Goal: Download file/media

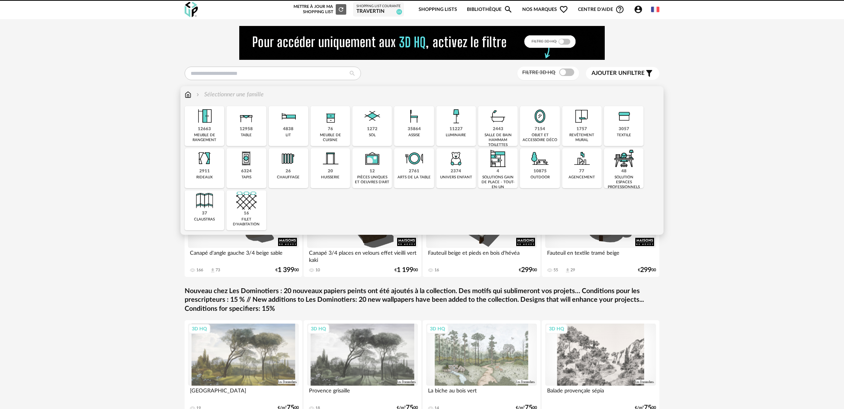
click at [368, 128] on div "1272" at bounding box center [372, 130] width 11 height 6
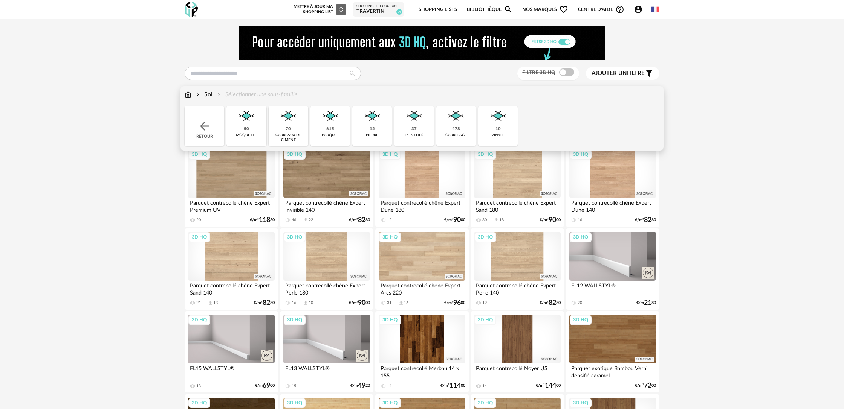
click at [370, 124] on img at bounding box center [372, 116] width 20 height 20
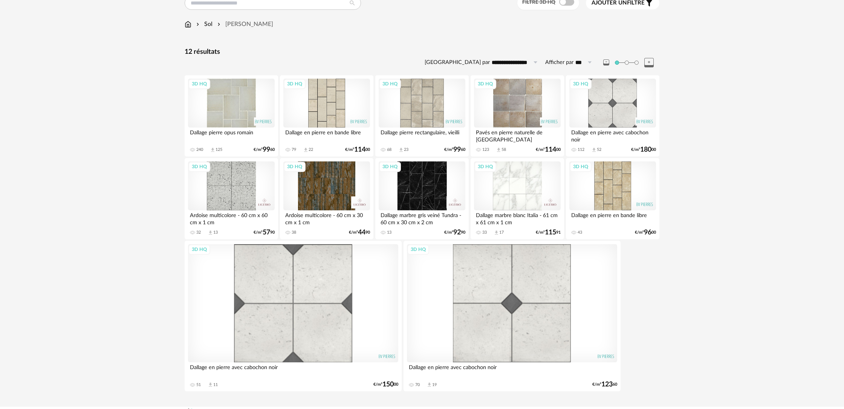
scroll to position [69, 0]
click at [325, 195] on div "3D HQ" at bounding box center [326, 187] width 87 height 49
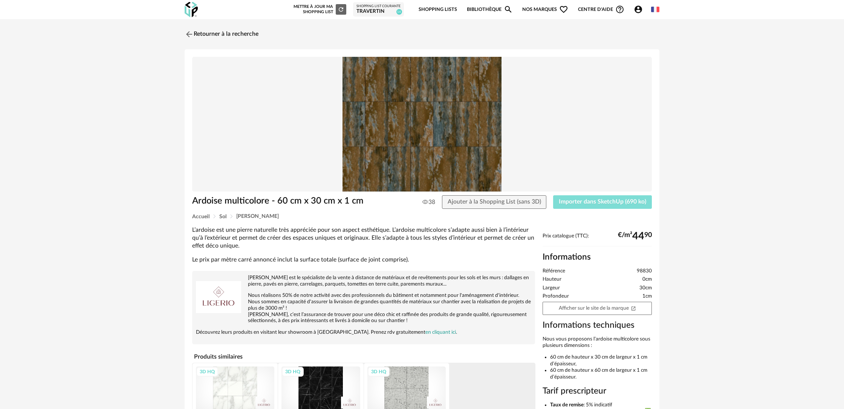
click at [574, 201] on span "Importer dans SketchUp (690 ko)" at bounding box center [602, 202] width 87 height 6
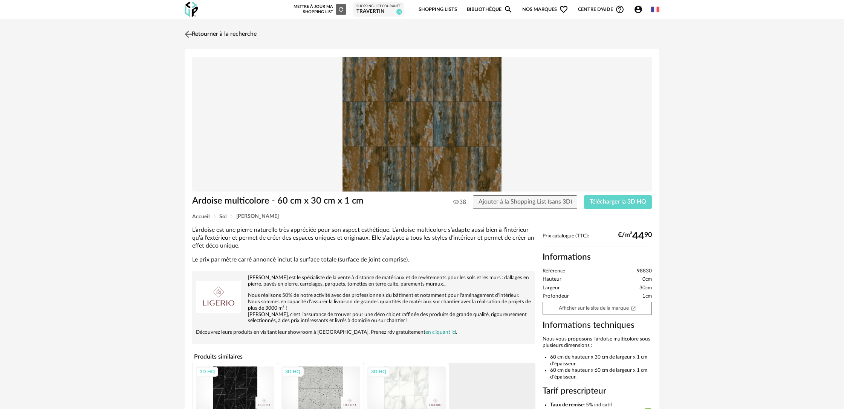
click at [218, 34] on link "Retourner à la recherche" at bounding box center [220, 34] width 74 height 17
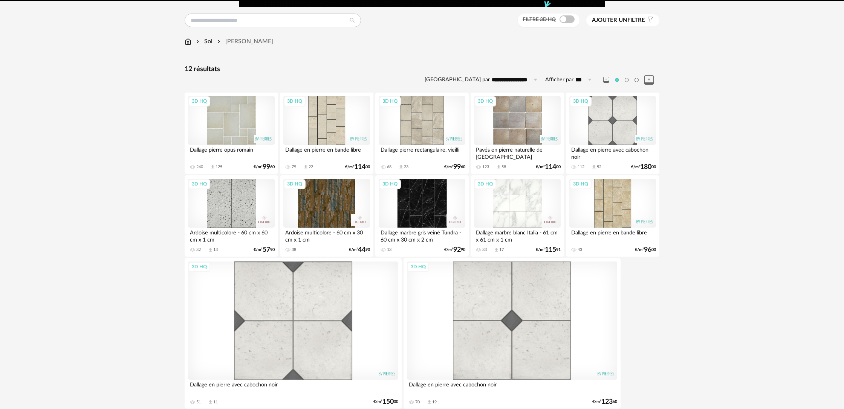
scroll to position [58, 0]
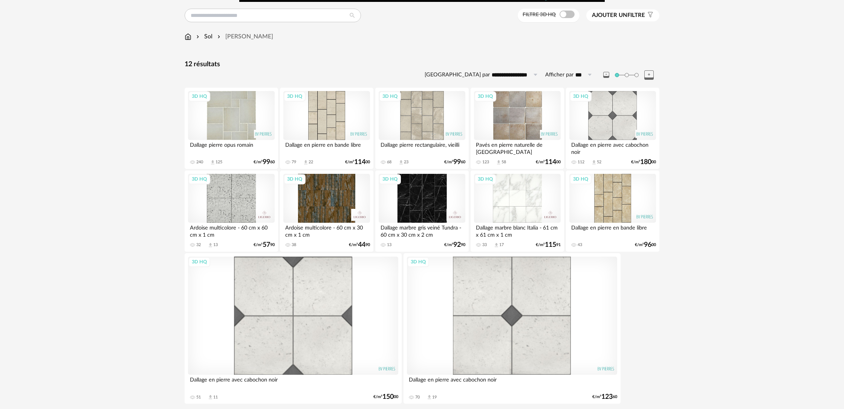
click at [238, 123] on div "3D HQ" at bounding box center [231, 115] width 87 height 49
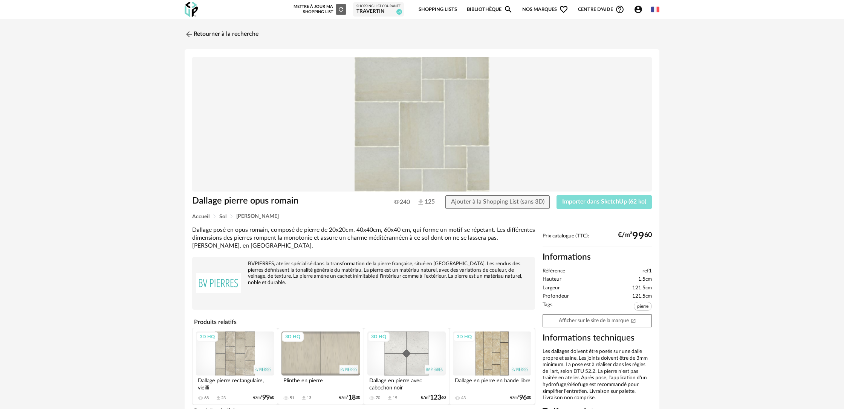
click at [643, 200] on span "Importer dans SketchUp (62 ko)" at bounding box center [604, 202] width 84 height 6
